Goal: Information Seeking & Learning: Learn about a topic

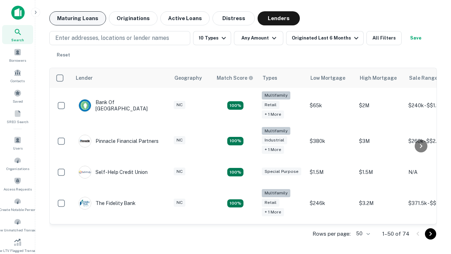
click at [78, 18] on button "Maturing Loans" at bounding box center [77, 18] width 57 height 14
